Goal: Task Accomplishment & Management: Manage account settings

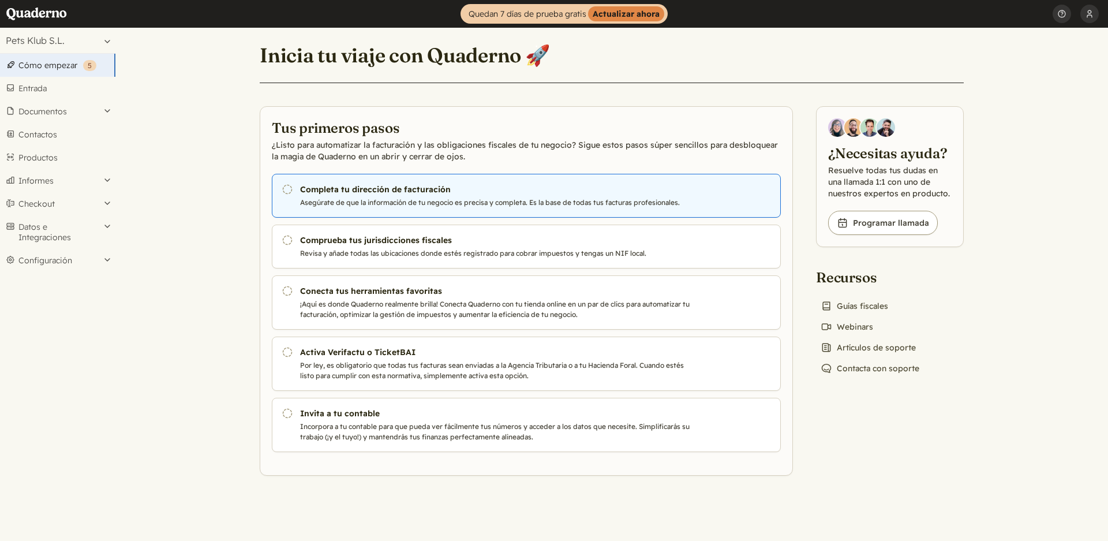
click at [349, 189] on h3 "Completa tu dirección de facturación" at bounding box center [497, 190] width 394 height 12
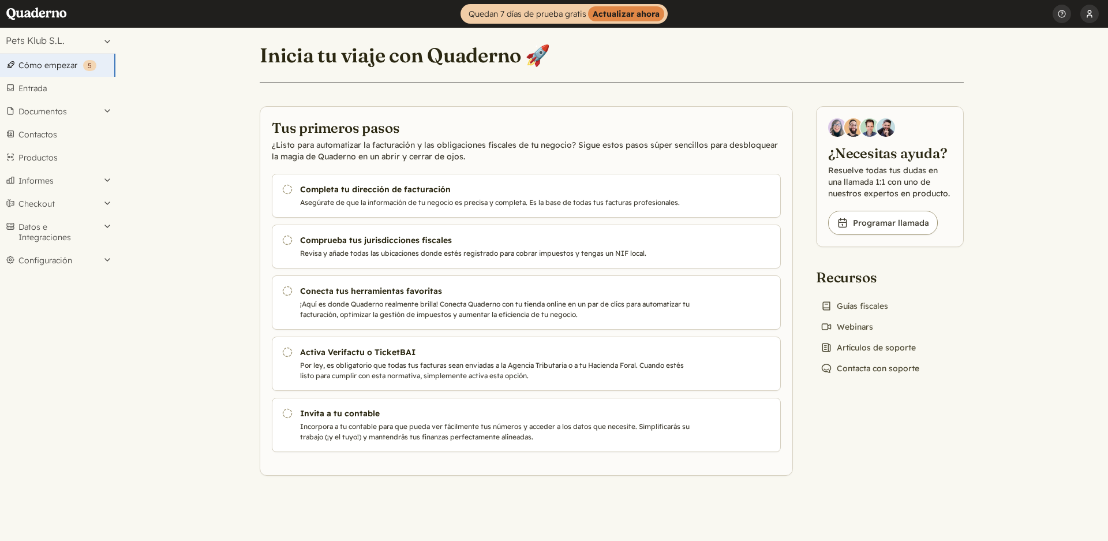
click at [1092, 14] on button "[PERSON_NAME]" at bounding box center [1089, 14] width 18 height 28
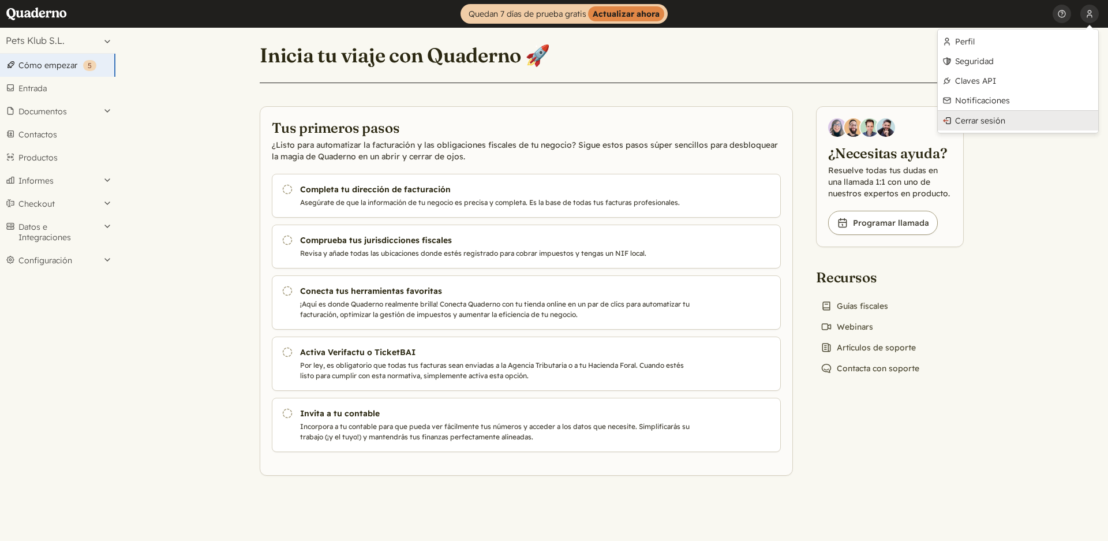
click at [974, 122] on link "Cerrar sesión" at bounding box center [1018, 121] width 160 height 20
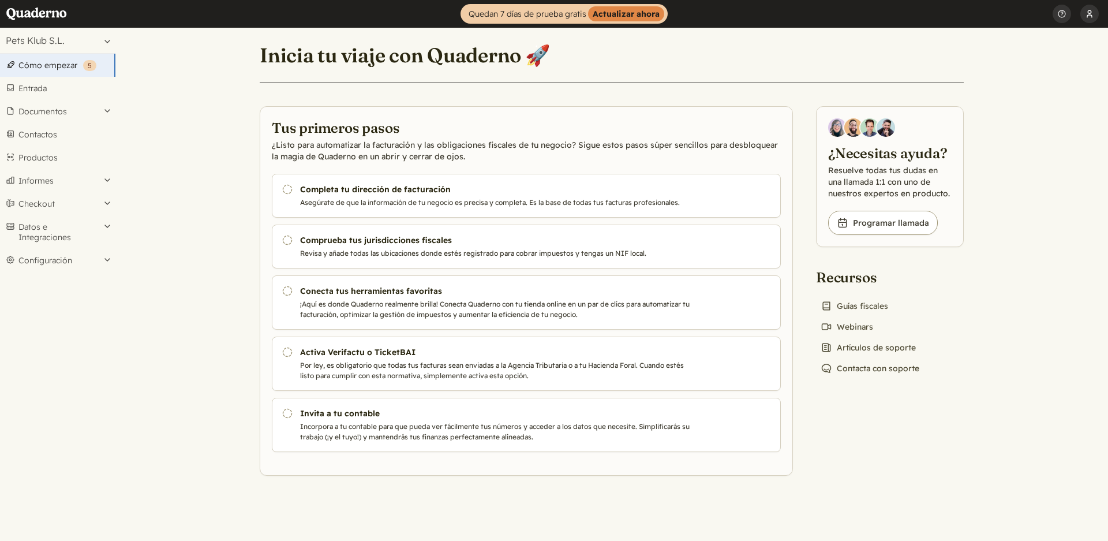
click at [1095, 14] on button "[PERSON_NAME]" at bounding box center [1089, 14] width 18 height 28
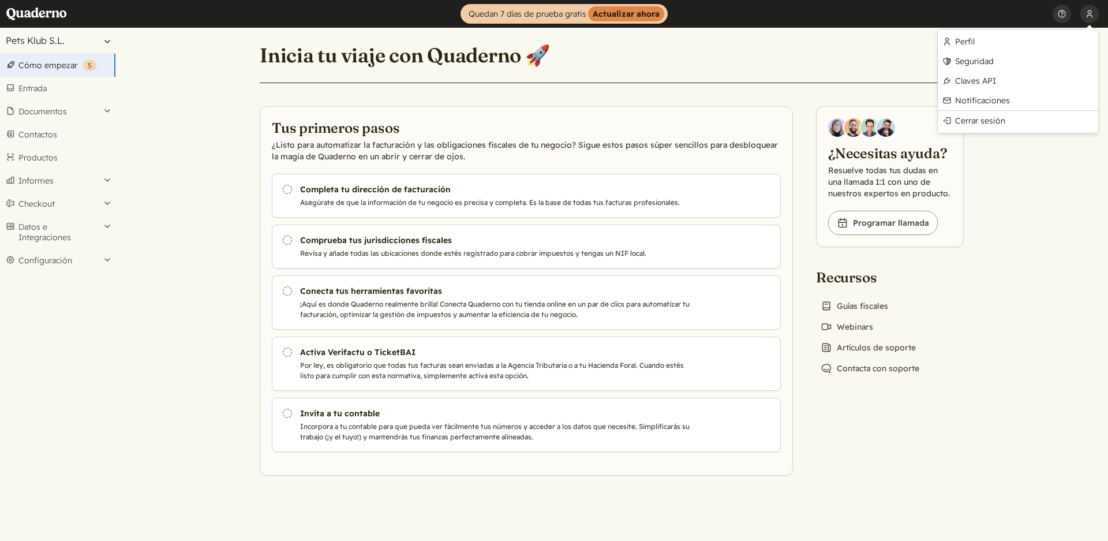
click at [108, 42] on button "Pets Klub S.L." at bounding box center [57, 40] width 115 height 25
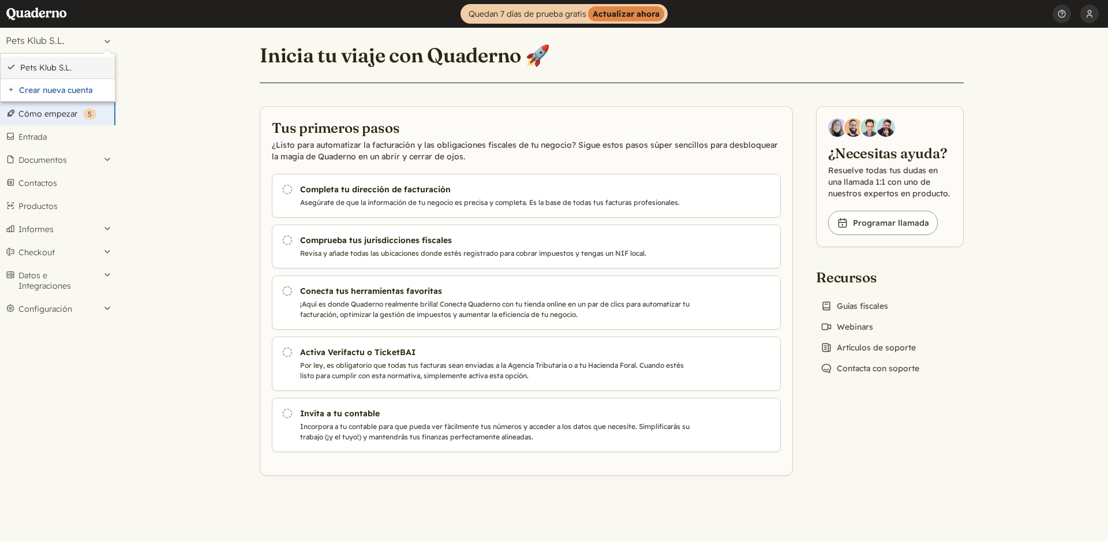
click at [54, 69] on link "Pets Klub S.L." at bounding box center [64, 67] width 89 height 10
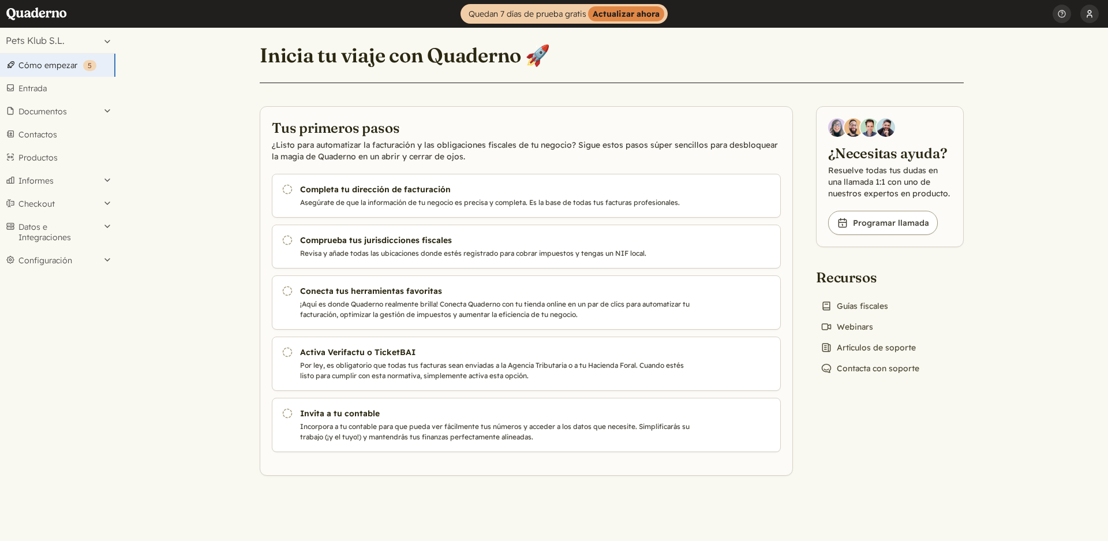
click at [1095, 20] on button "[PERSON_NAME]" at bounding box center [1089, 14] width 18 height 28
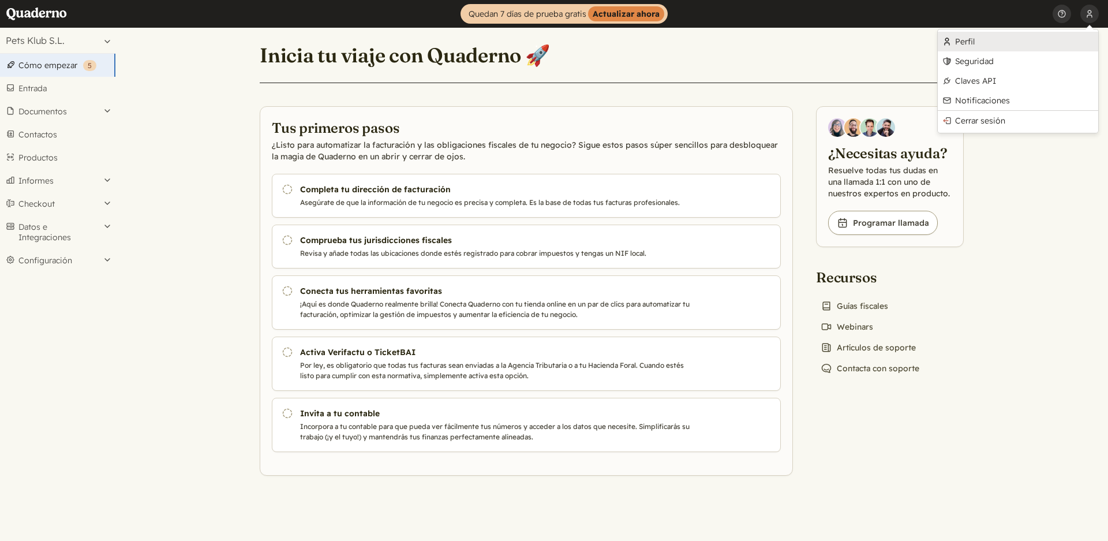
click at [988, 44] on link "Perfil" at bounding box center [1018, 42] width 160 height 20
